Goal: Task Accomplishment & Management: Complete application form

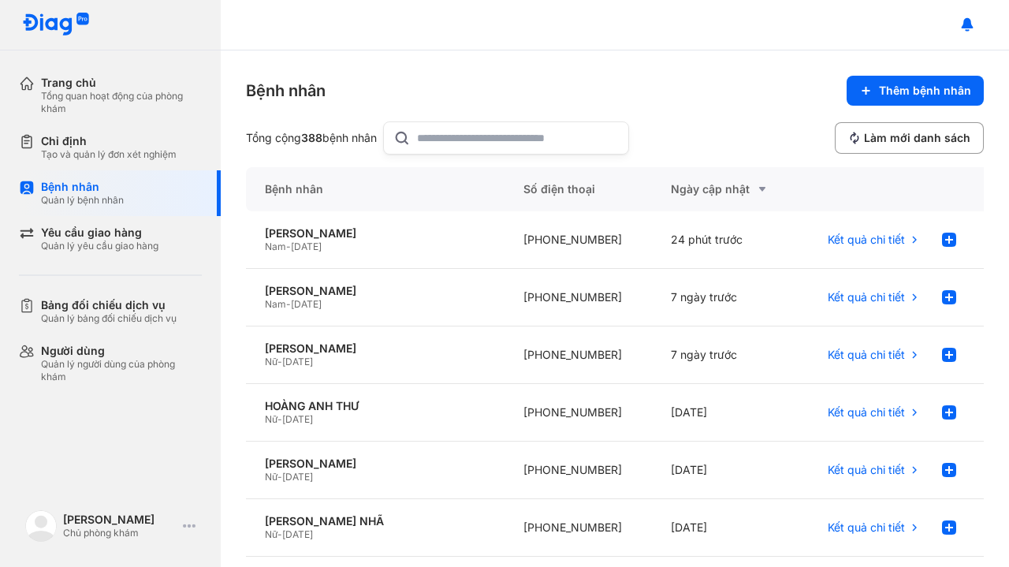
click at [89, 151] on div "Tạo và quản lý đơn xét nghiệm" at bounding box center [109, 154] width 136 height 13
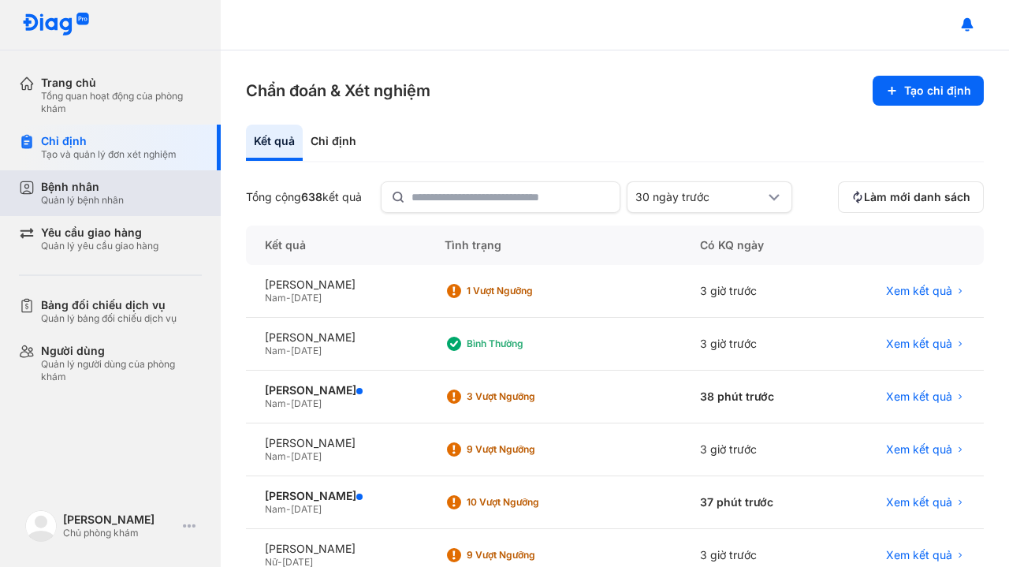
click at [87, 189] on div "Bệnh nhân" at bounding box center [82, 187] width 83 height 14
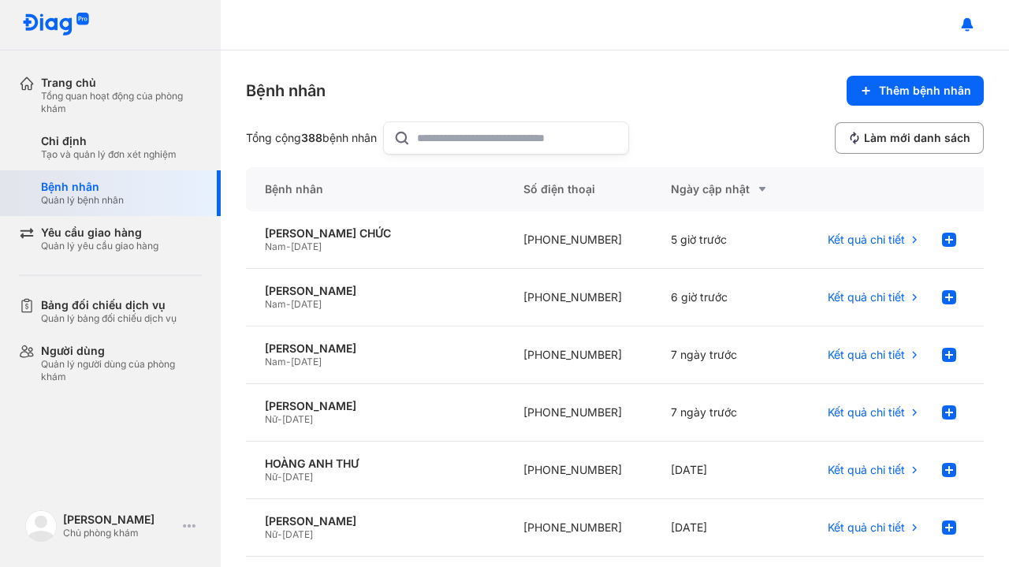
click at [84, 186] on div "Bệnh nhân" at bounding box center [82, 187] width 83 height 14
click at [337, 292] on div "[PERSON_NAME]" at bounding box center [375, 291] width 221 height 14
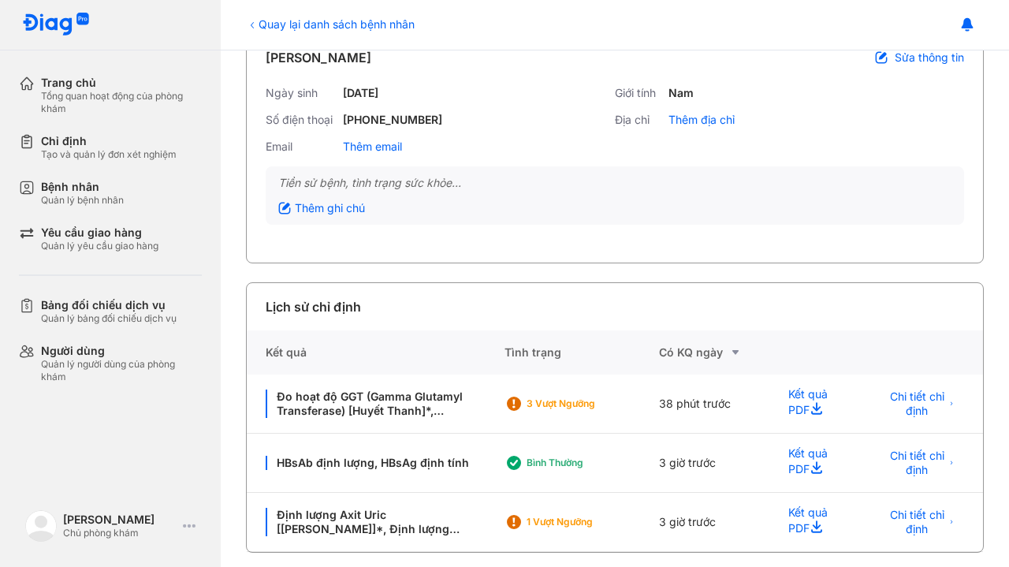
scroll to position [100, 0]
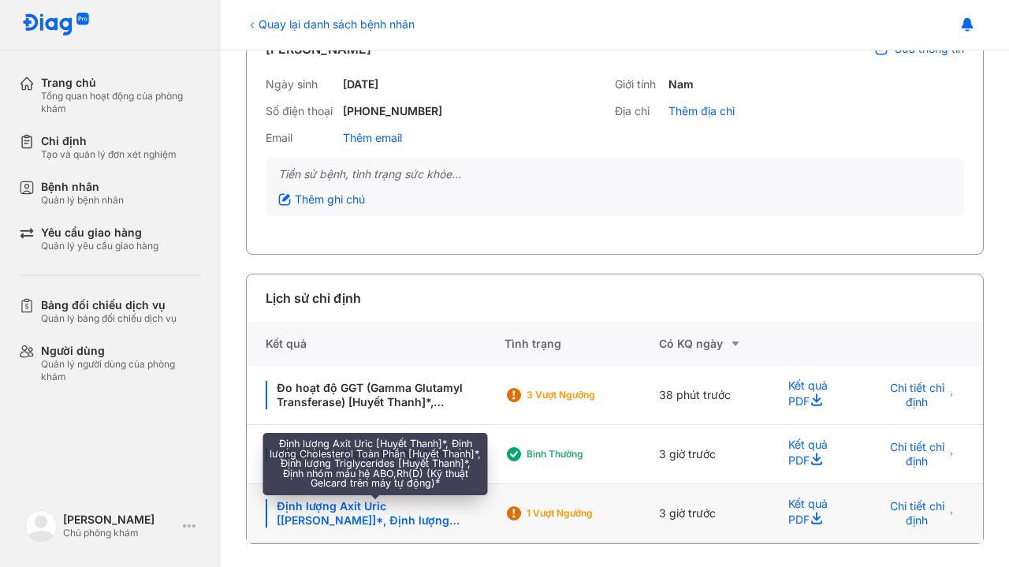
click at [398, 512] on div "Định lượng Axit Uric [Huyết Thanh]*, Định lượng Cholesterol Toàn Phần [Huyết Th…" at bounding box center [376, 513] width 220 height 28
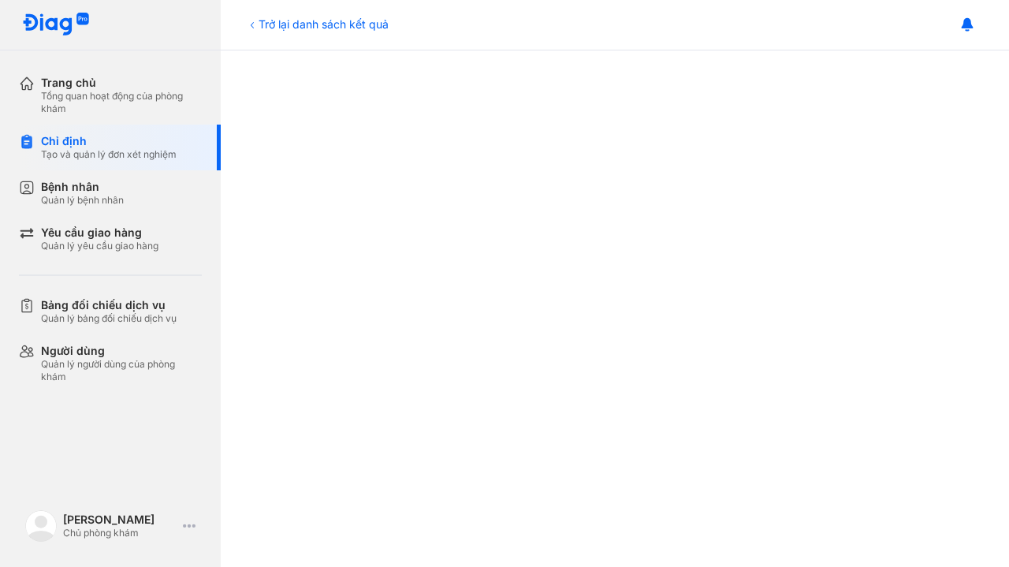
scroll to position [304, 0]
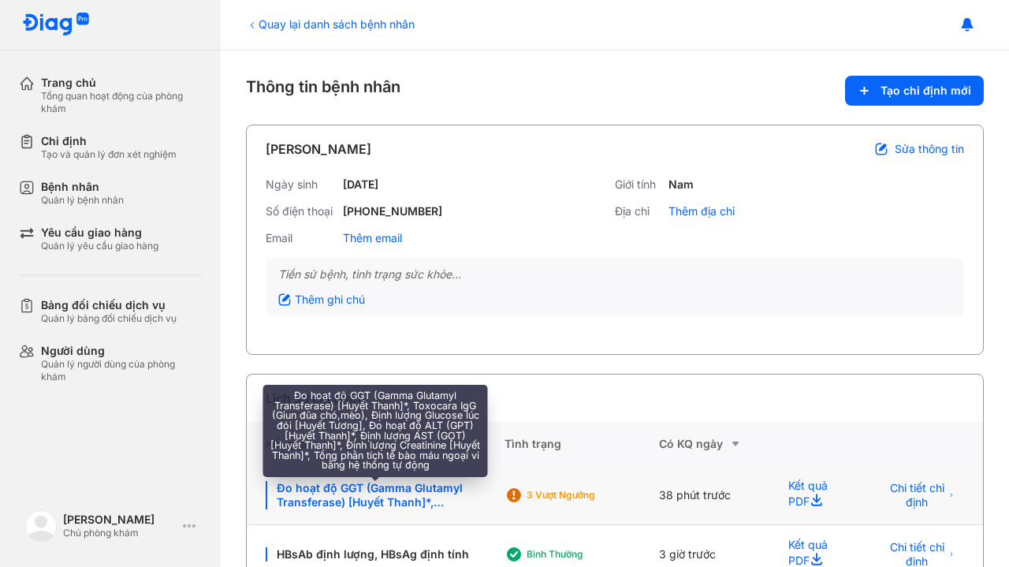
scroll to position [100, 0]
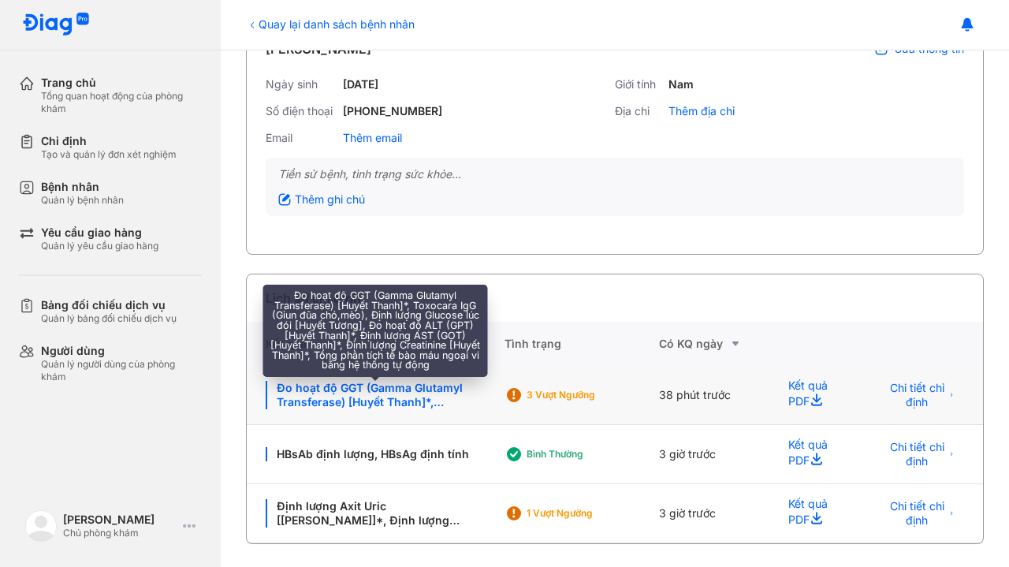
click at [421, 393] on div "Đo hoạt độ GGT (Gamma Glutamyl Transferase) [Huyết Thanh]*, Toxocara IgG (Giun …" at bounding box center [376, 395] width 220 height 28
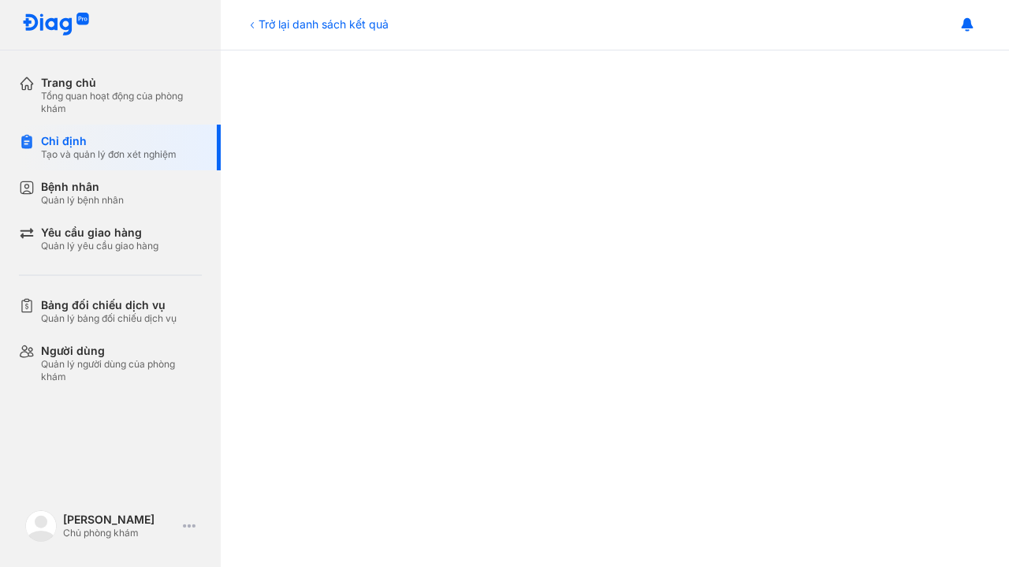
scroll to position [651, 0]
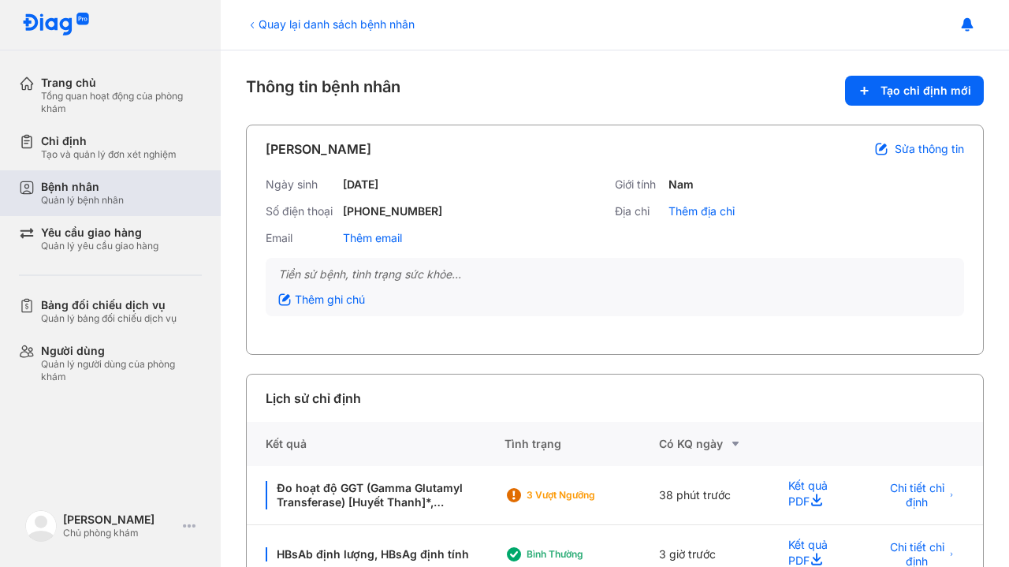
click at [94, 196] on div "Quản lý bệnh nhân" at bounding box center [82, 200] width 83 height 13
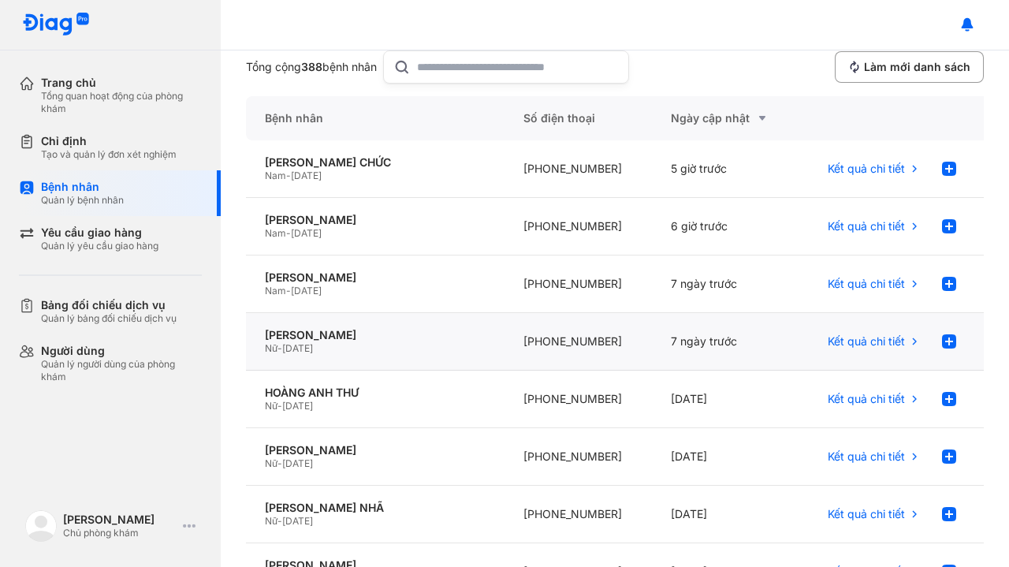
scroll to position [76, 0]
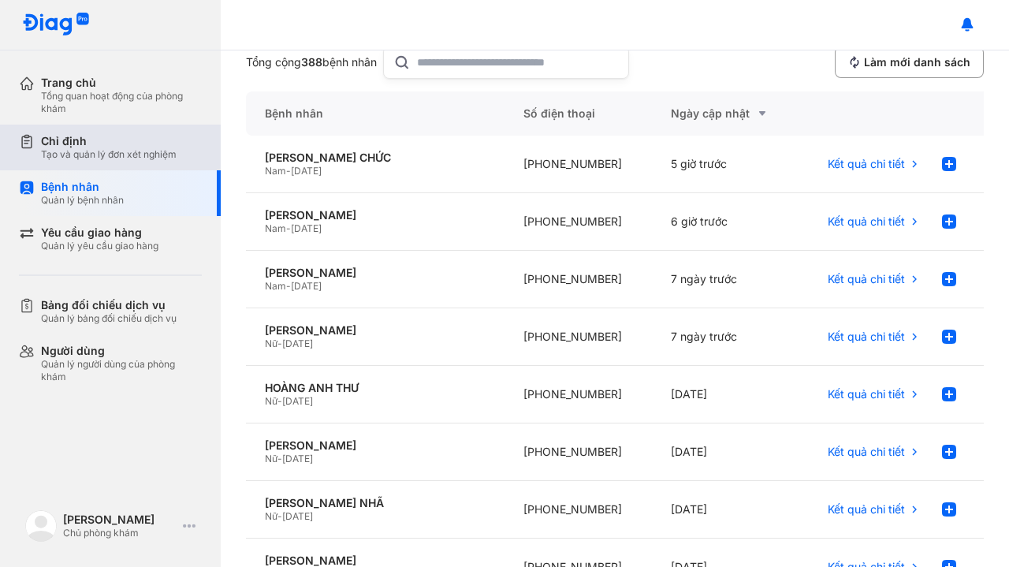
click at [98, 155] on div "Tạo và quản lý đơn xét nghiệm" at bounding box center [109, 154] width 136 height 13
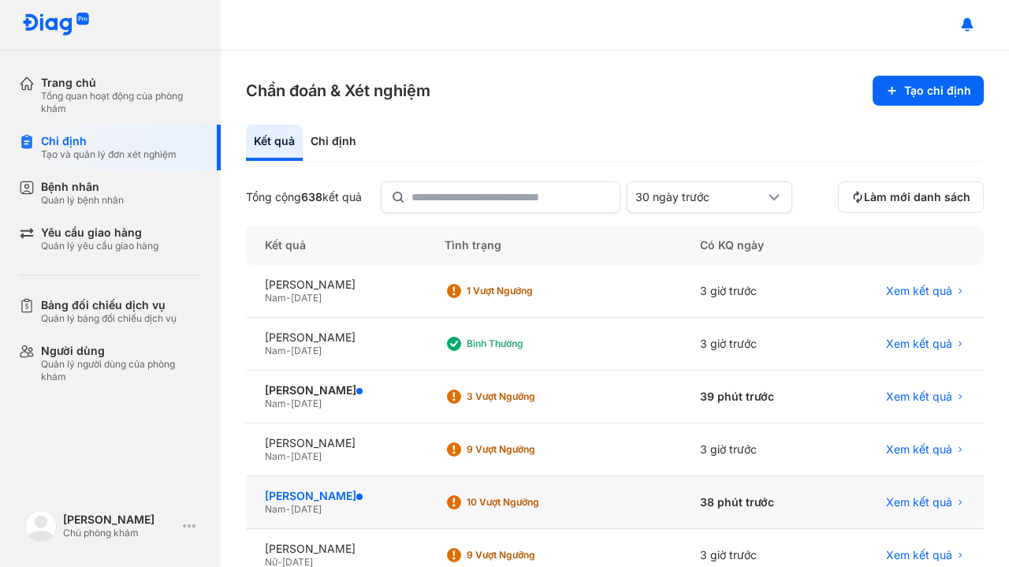
click at [353, 498] on div "NGUYỄN VĂN NGHĨA" at bounding box center [336, 496] width 142 height 14
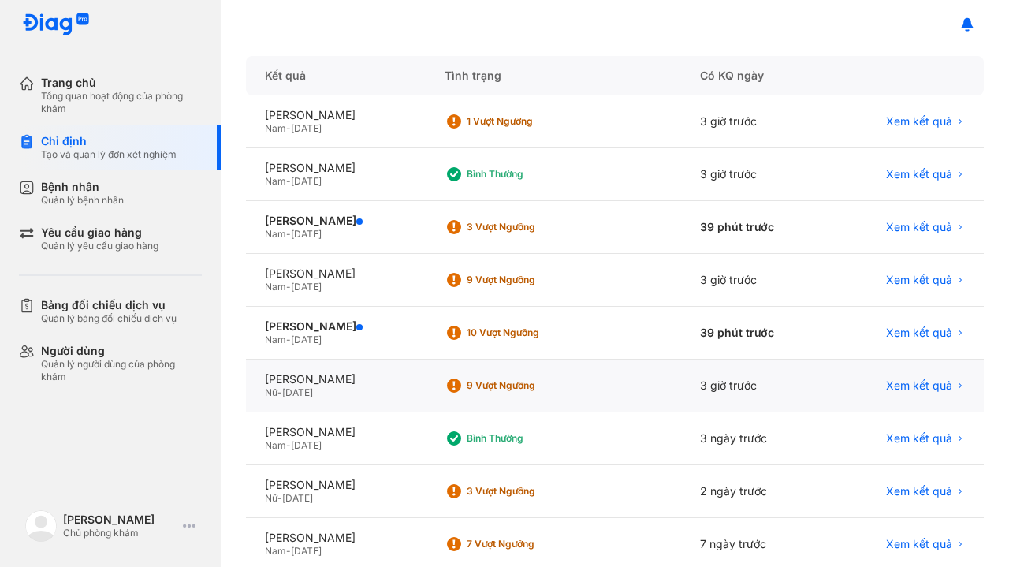
scroll to position [174, 0]
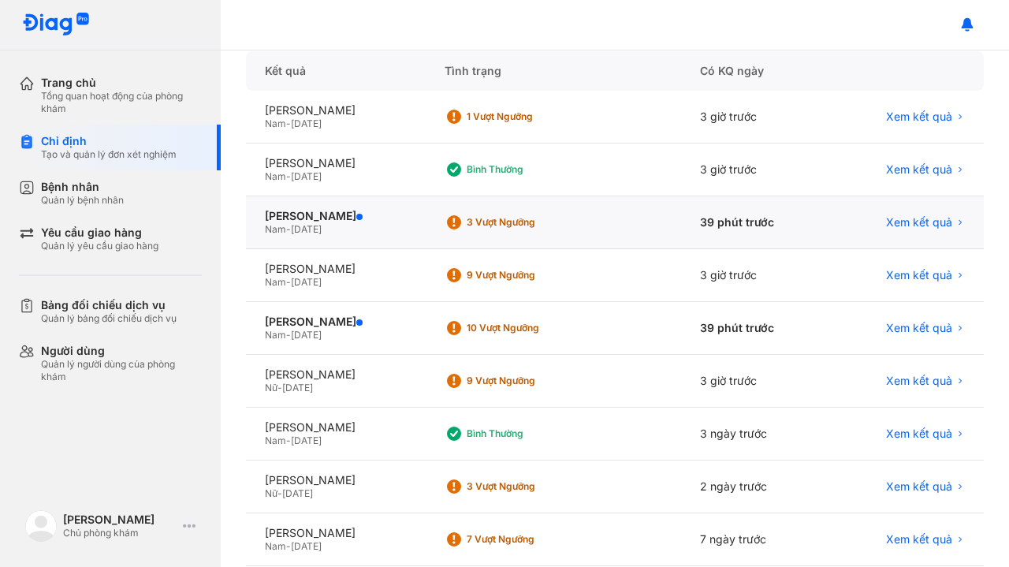
click at [304, 223] on span "21/02/1978" at bounding box center [306, 229] width 31 height 12
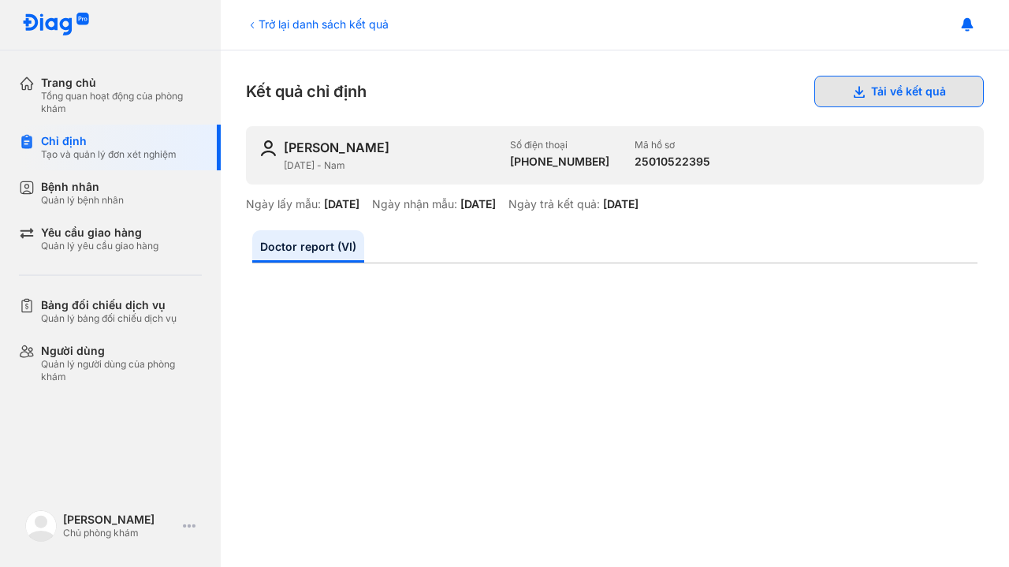
click at [888, 89] on button "Tải về kết quả" at bounding box center [900, 92] width 170 height 32
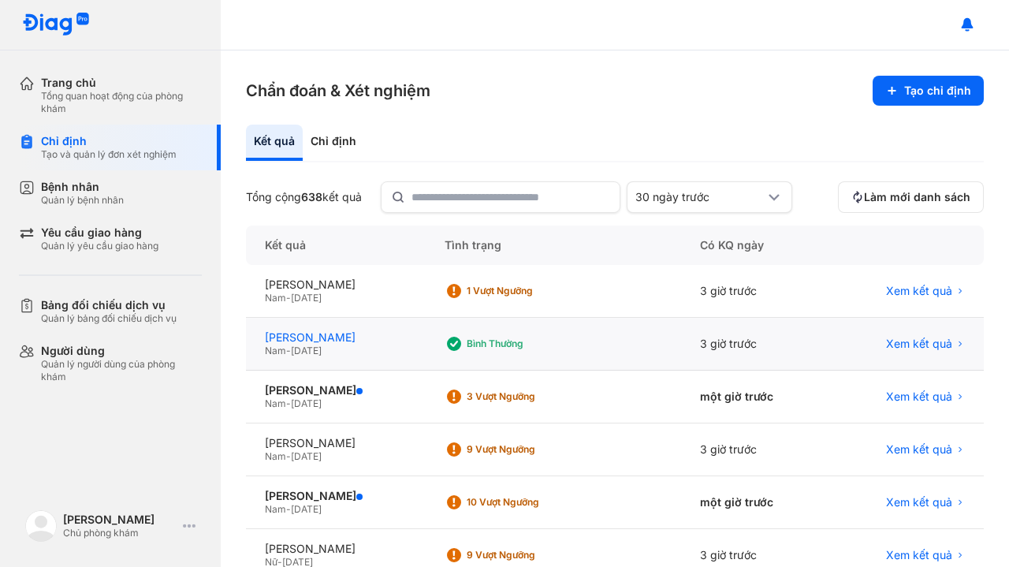
click at [371, 337] on div "[PERSON_NAME]" at bounding box center [336, 337] width 142 height 14
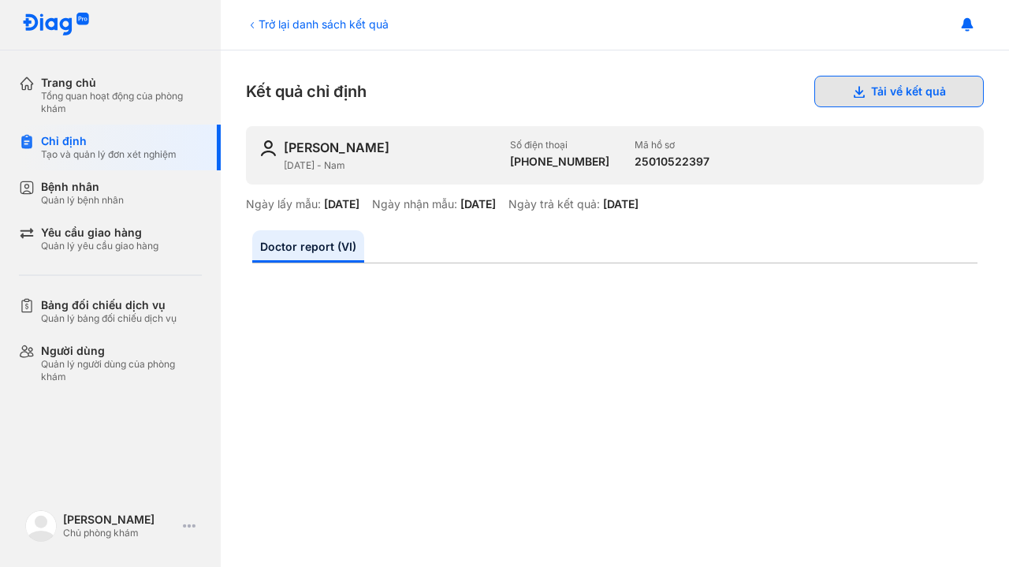
click at [893, 95] on button "Tải về kết quả" at bounding box center [900, 92] width 170 height 32
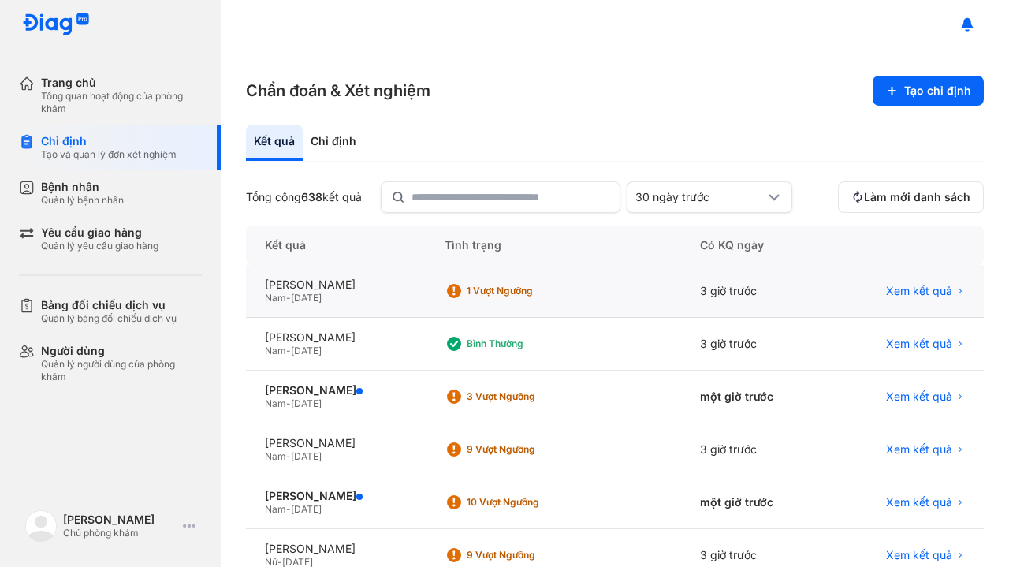
click at [407, 295] on div "Nam - 21/02/1978" at bounding box center [336, 298] width 142 height 13
click at [324, 388] on div "[PERSON_NAME]" at bounding box center [336, 390] width 142 height 14
click at [405, 279] on div "[PERSON_NAME]" at bounding box center [336, 285] width 142 height 14
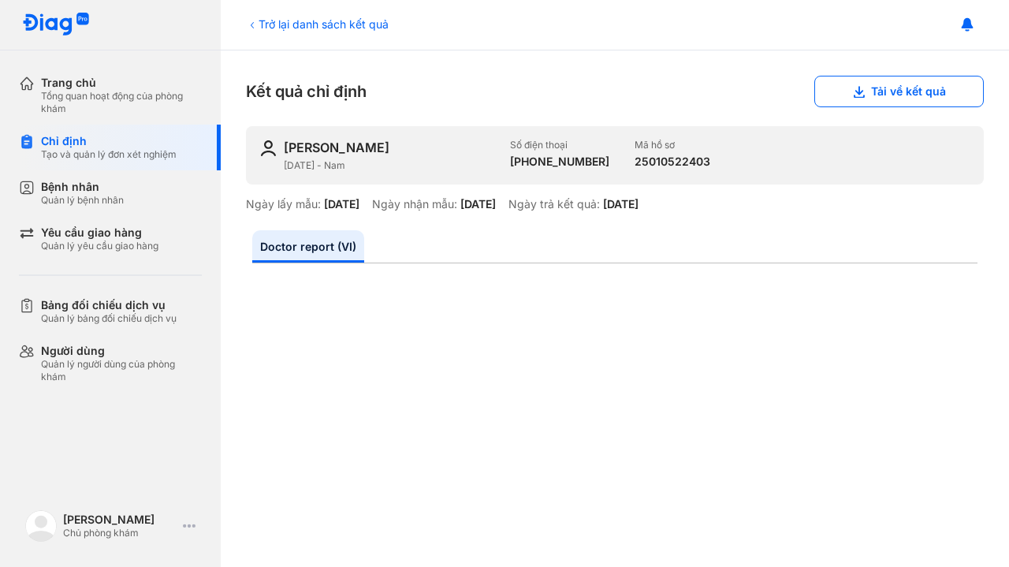
click at [861, 108] on div "Trở lại danh sách kết quả Kết quả chỉ định Tải về kết quả [PERSON_NAME] [DATE] …" at bounding box center [615, 308] width 789 height 516
click at [862, 102] on button "Tải về kết quả" at bounding box center [900, 92] width 170 height 32
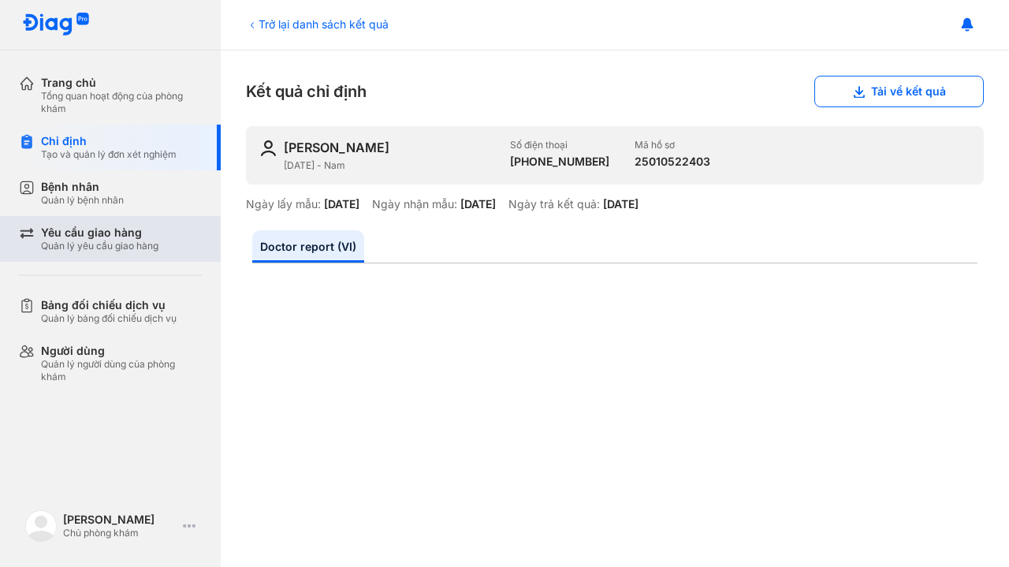
click at [88, 254] on div "Yêu cầu giao hàng Quản lý yêu cầu giao hàng" at bounding box center [120, 239] width 202 height 46
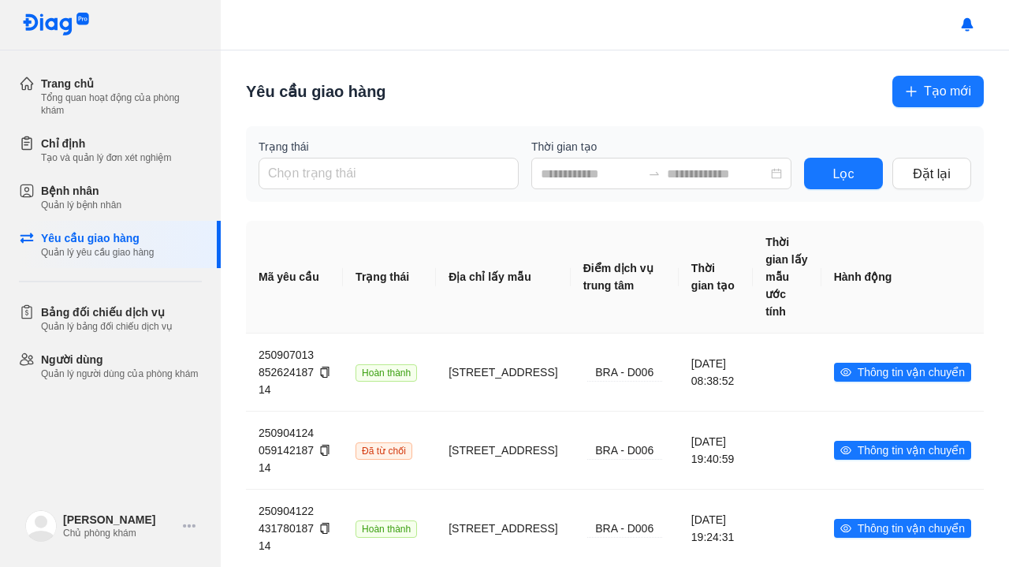
click at [930, 86] on span "Tạo mới" at bounding box center [947, 91] width 47 height 20
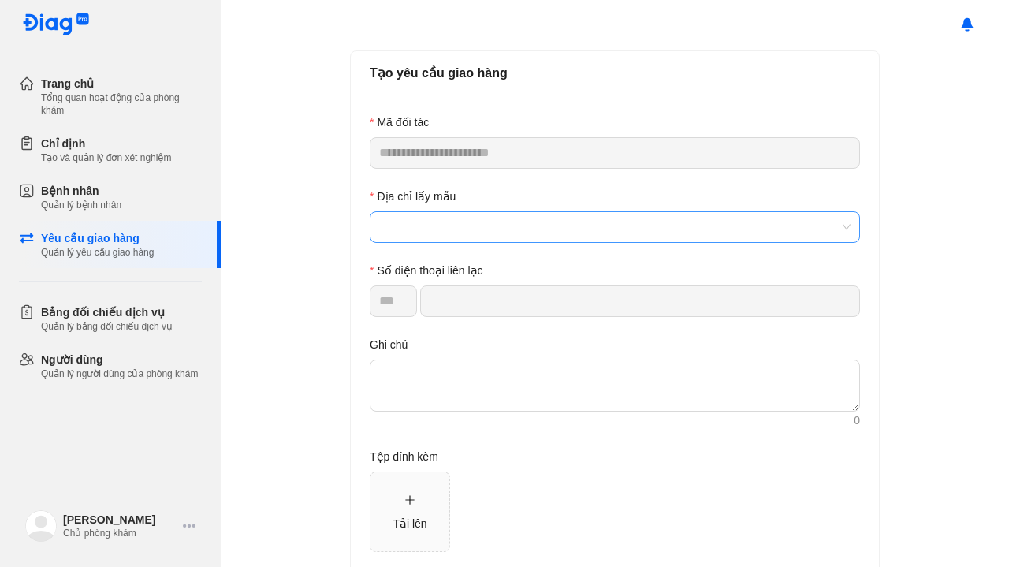
click at [401, 223] on span at bounding box center [615, 227] width 472 height 30
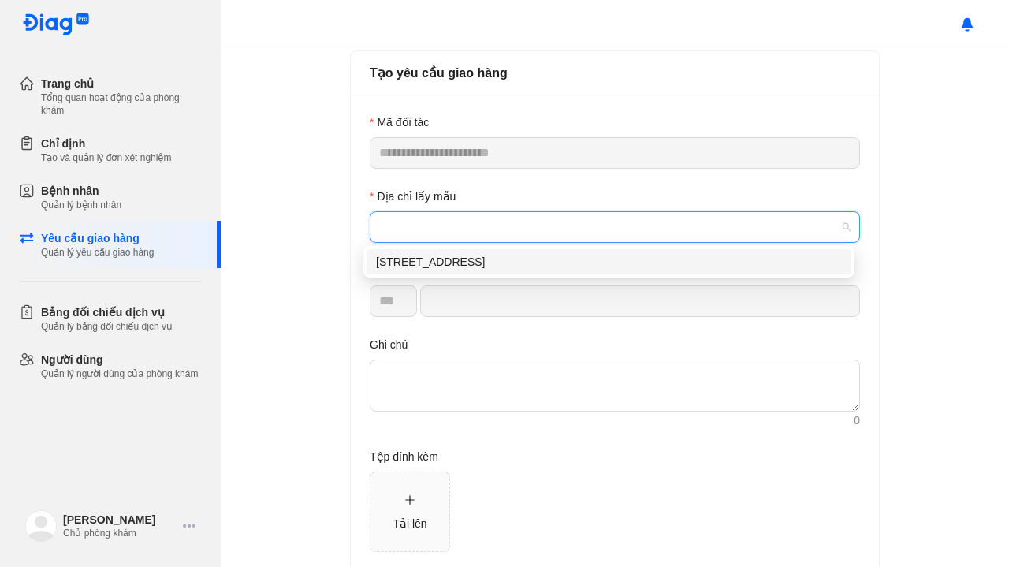
click at [427, 269] on div "8 Số 21, Tân Quy, Quận 7, Thành phố Hồ Chí Minh" at bounding box center [609, 261] width 466 height 17
type input "*********"
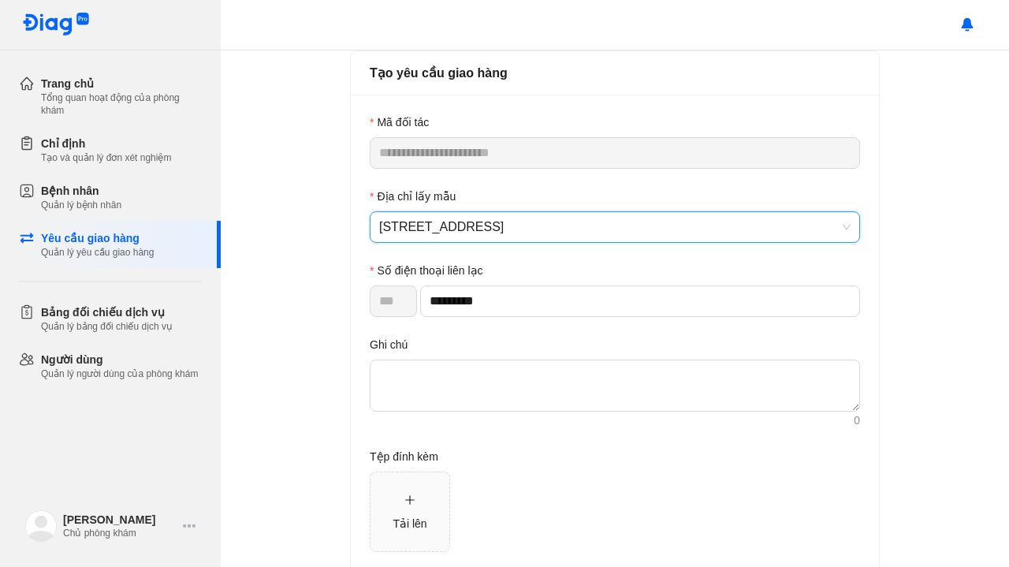
scroll to position [80, 0]
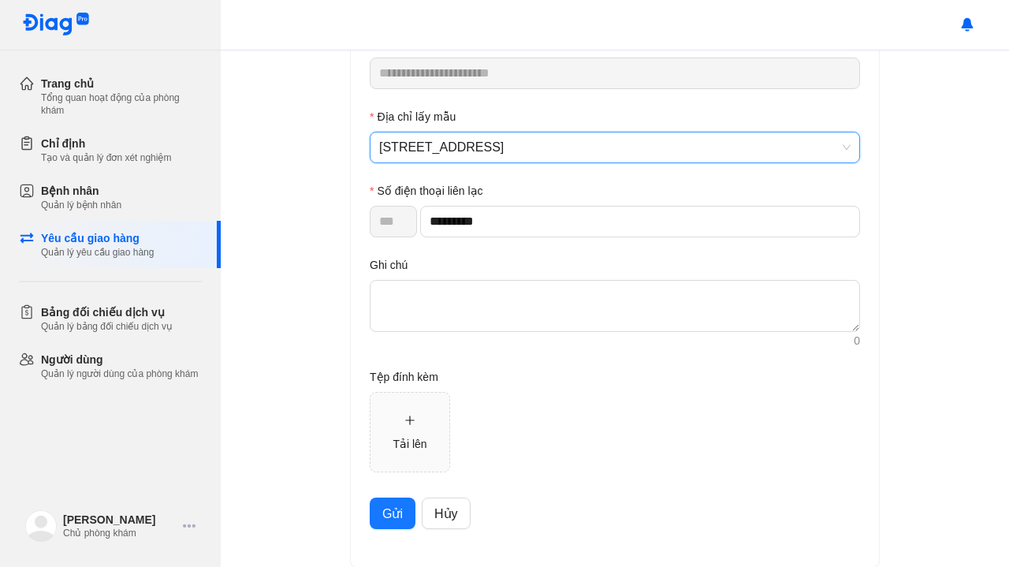
click at [382, 510] on span "Gửi" at bounding box center [392, 514] width 21 height 20
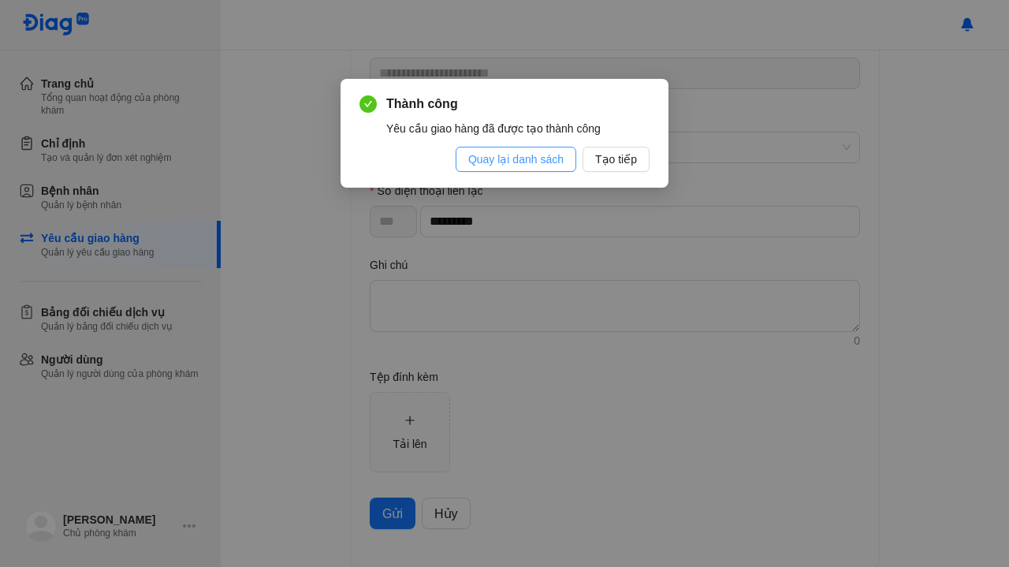
click at [547, 161] on span "Quay lại danh sách" at bounding box center [515, 159] width 95 height 17
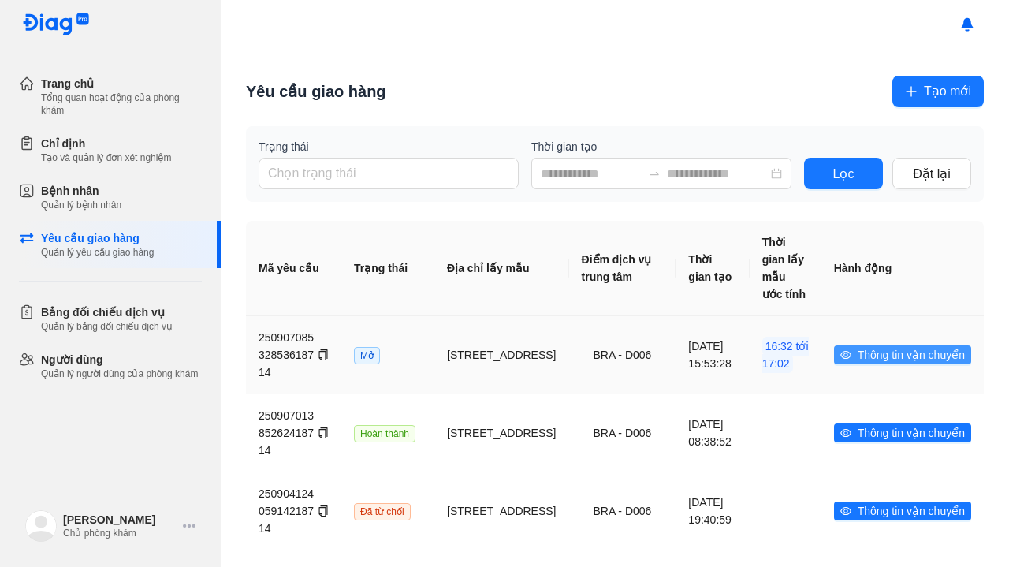
click at [866, 348] on span "Thông tin vận chuyển" at bounding box center [911, 354] width 107 height 17
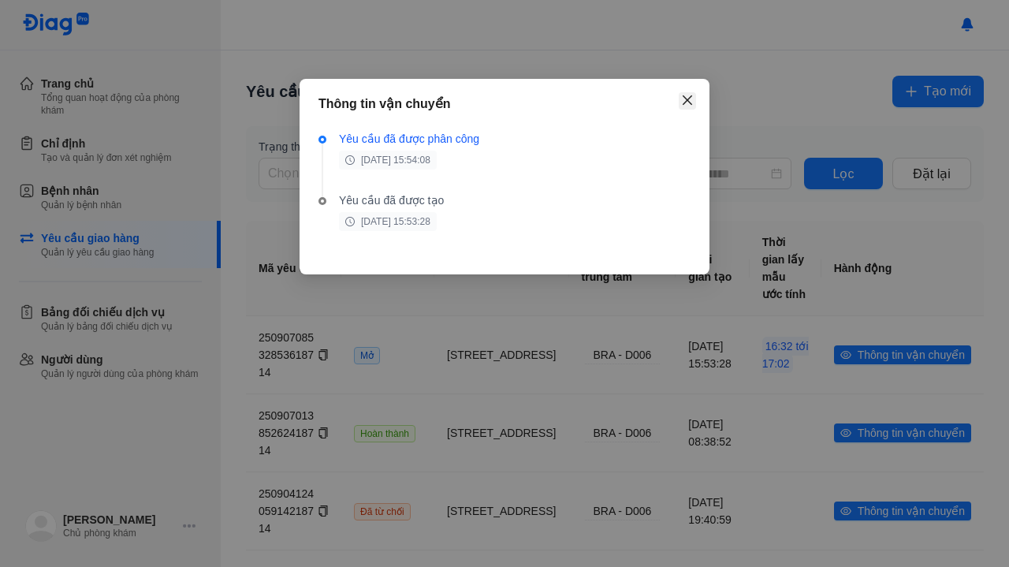
click at [683, 100] on icon "close" at bounding box center [687, 100] width 13 height 13
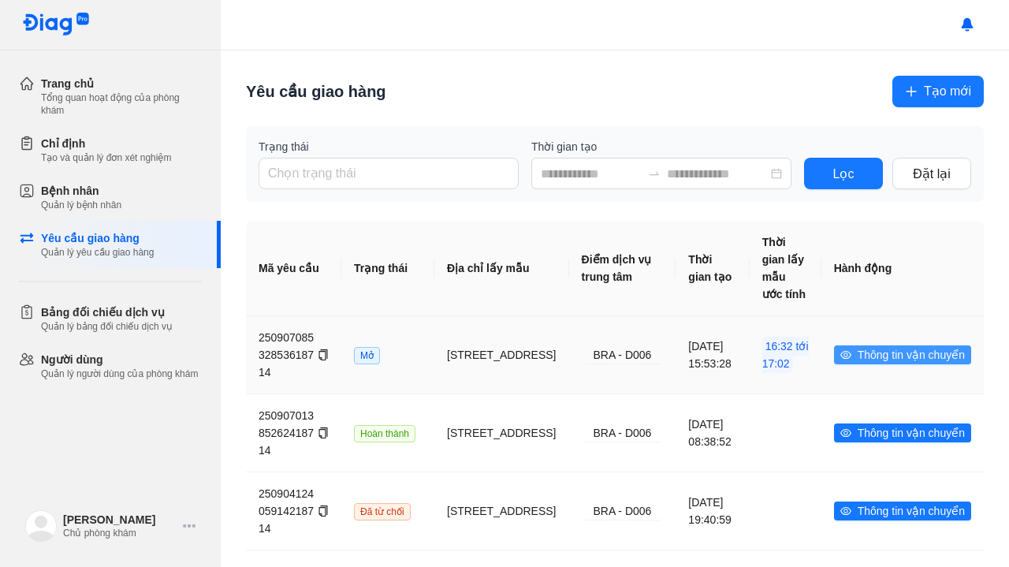
click at [858, 351] on span "Thông tin vận chuyển" at bounding box center [911, 354] width 107 height 17
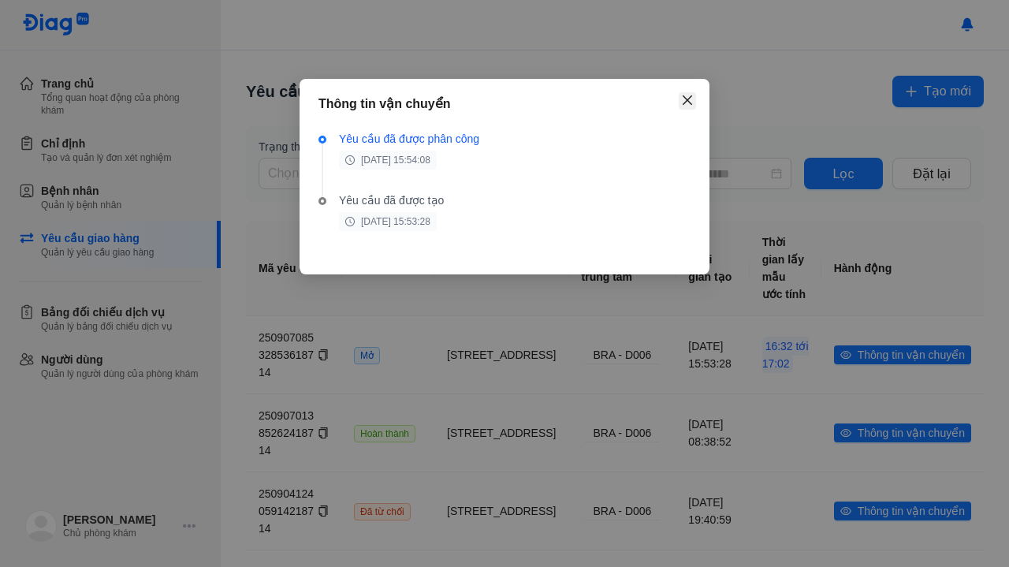
click at [687, 104] on icon "close" at bounding box center [687, 100] width 13 height 13
